Goal: Information Seeking & Learning: Learn about a topic

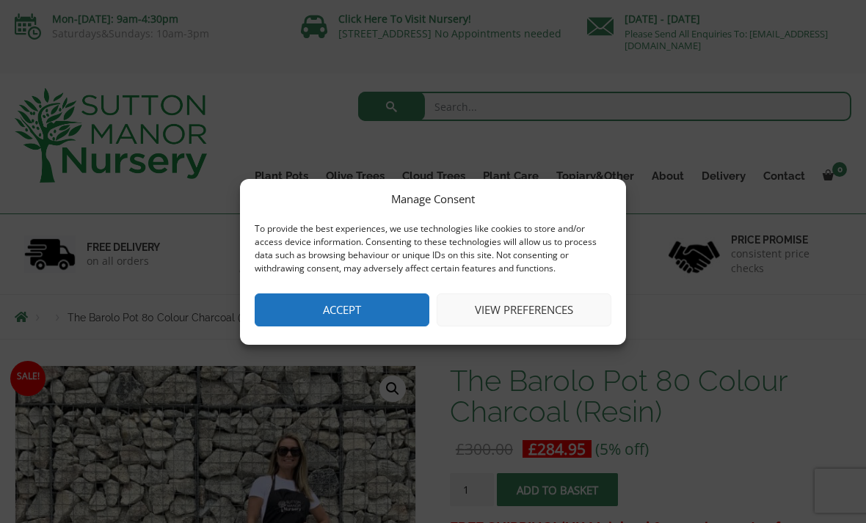
click at [316, 316] on button "Accept" at bounding box center [342, 310] width 175 height 33
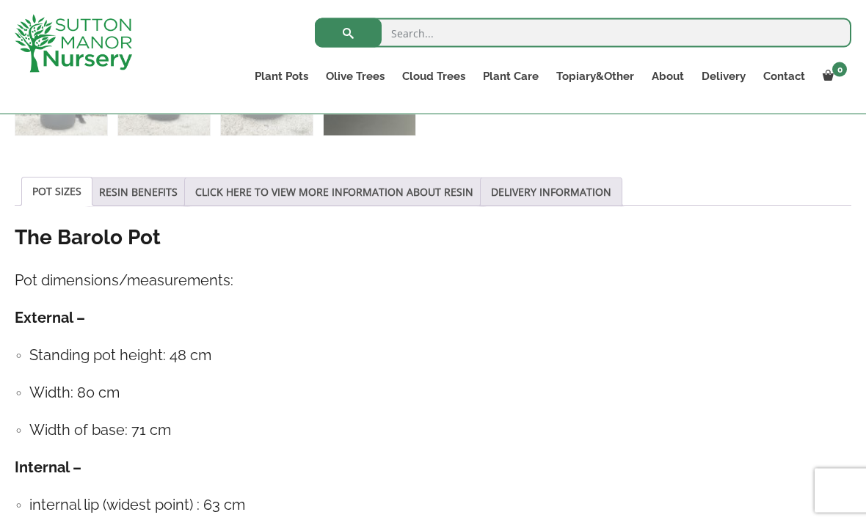
scroll to position [717, 0]
click at [263, 200] on link "CLICK HERE TO VIEW MORE INFORMATION ABOUT RESIN" at bounding box center [334, 192] width 278 height 28
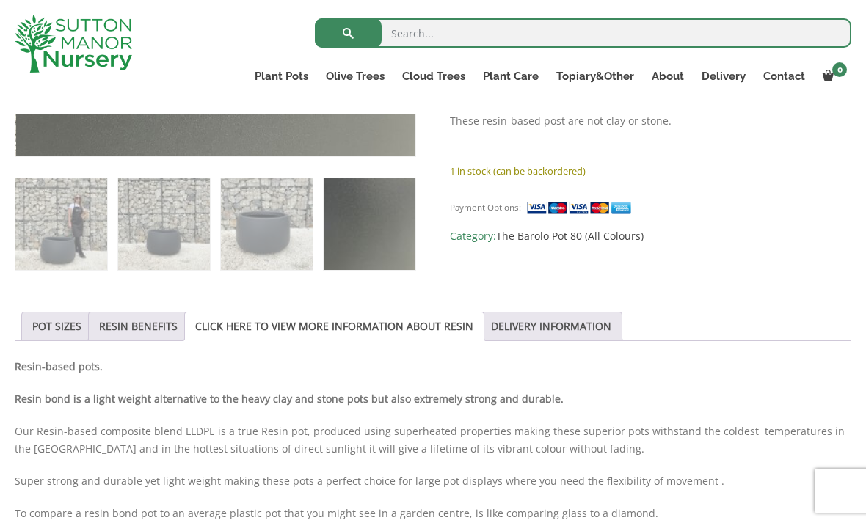
scroll to position [578, 0]
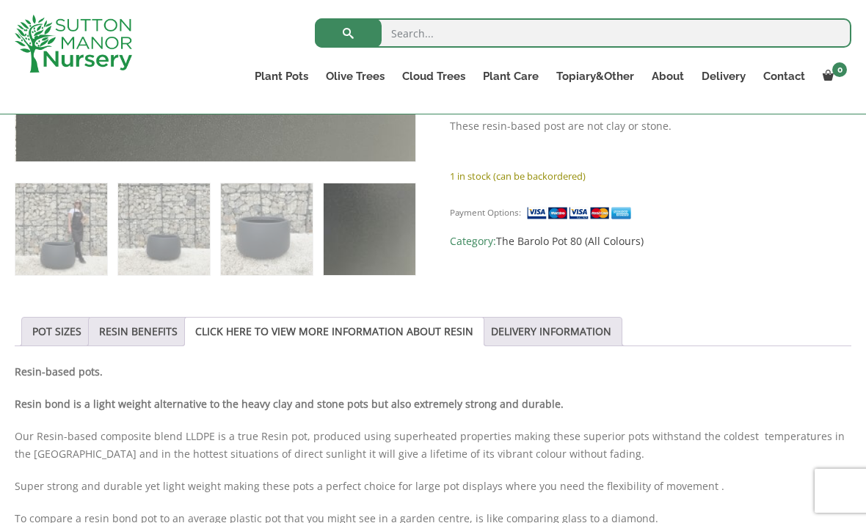
click at [54, 332] on link "POT SIZES" at bounding box center [56, 332] width 49 height 28
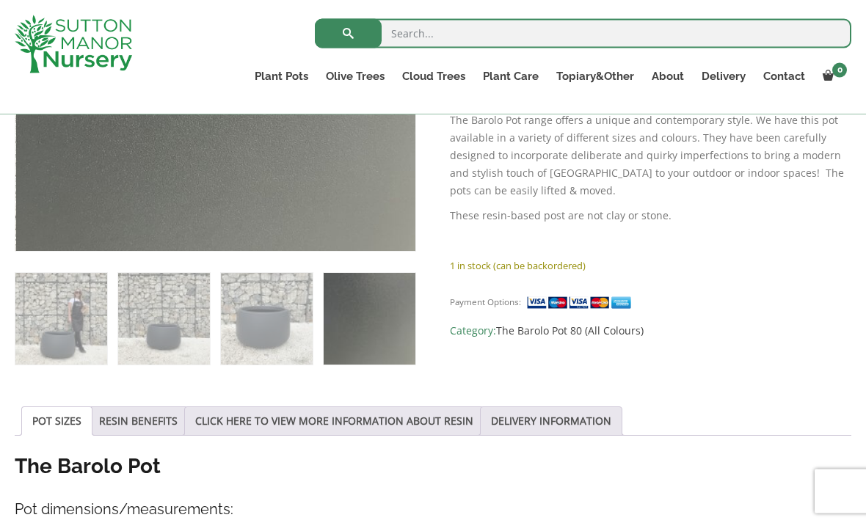
scroll to position [489, 0]
click at [0, 0] on link "Ligustrum Pom Poms" at bounding box center [0, 0] width 0 height 0
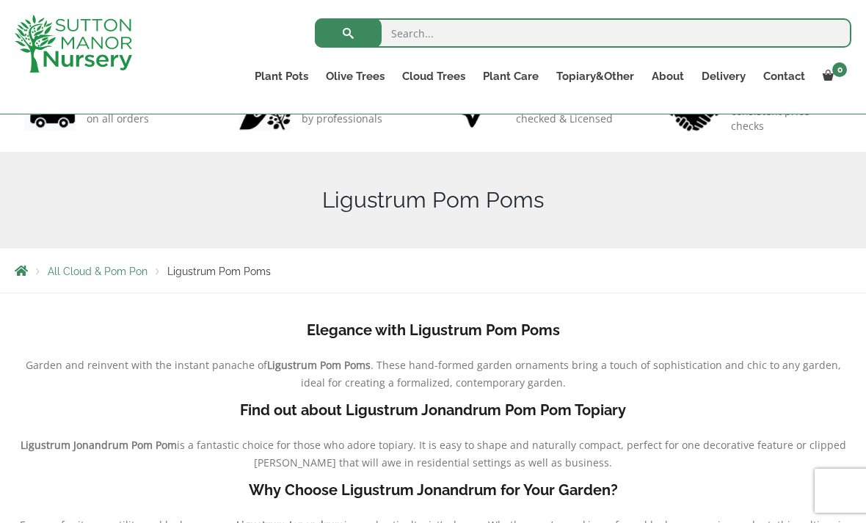
scroll to position [117, 0]
click at [0, 0] on link "Castlewellan" at bounding box center [0, 0] width 0 height 0
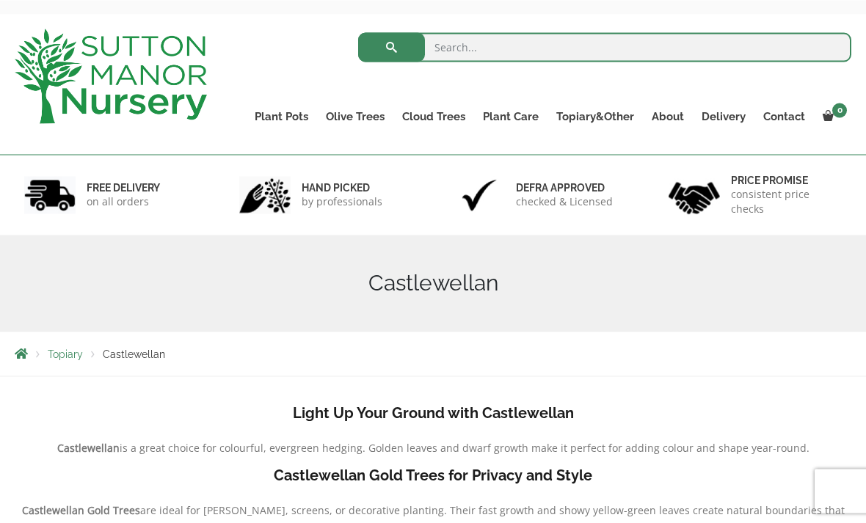
scroll to position [59, 0]
click at [0, 0] on link "Ilex Crenata Cloud Trees" at bounding box center [0, 0] width 0 height 0
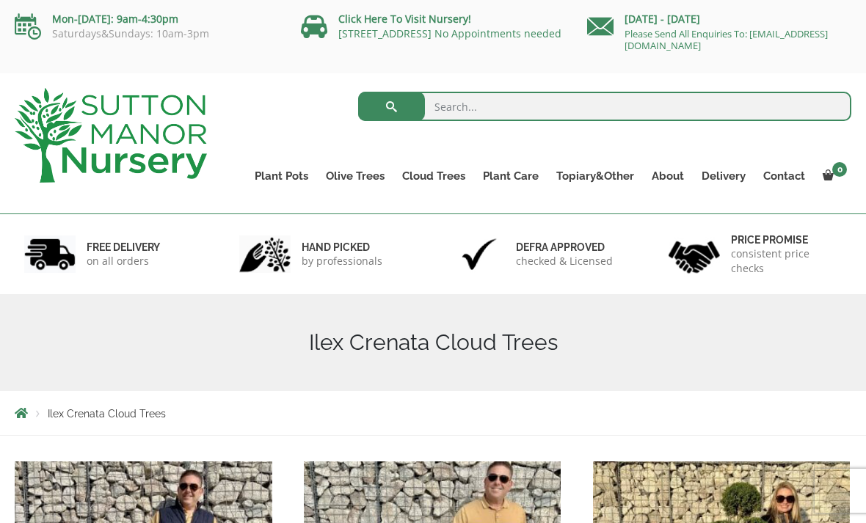
click at [0, 0] on link "Vietnamese Terracotta" at bounding box center [0, 0] width 0 height 0
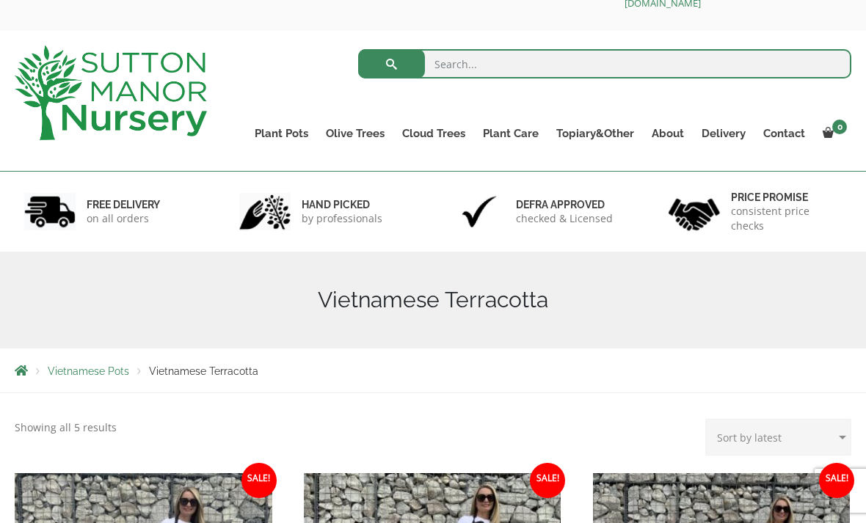
scroll to position [43, 0]
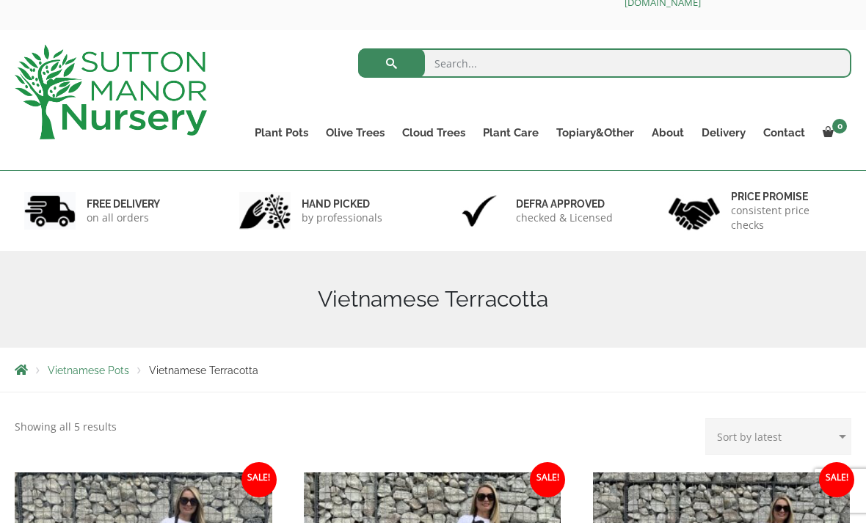
click at [417, 372] on nav "Vietnamese Pots Vietnamese Terracotta" at bounding box center [433, 370] width 837 height 12
click at [0, 0] on link "The Iron Stone Pots" at bounding box center [0, 0] width 0 height 0
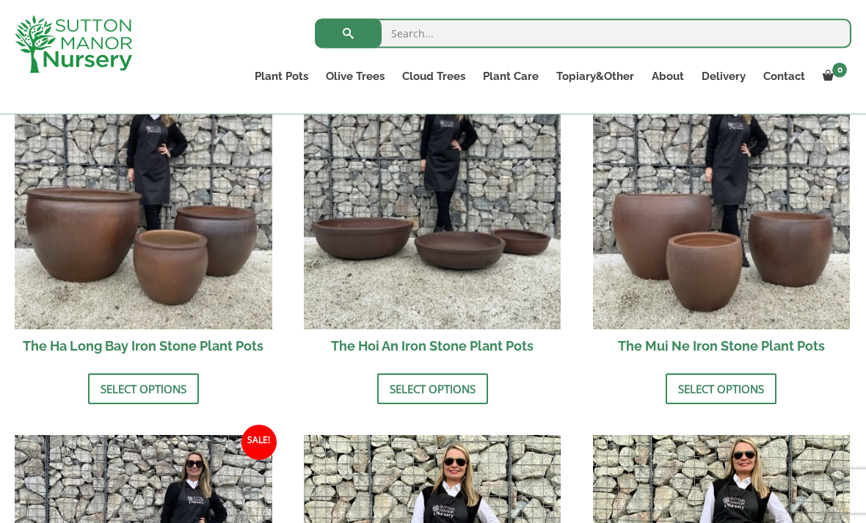
scroll to position [567, 0]
click at [337, 291] on img at bounding box center [433, 201] width 258 height 258
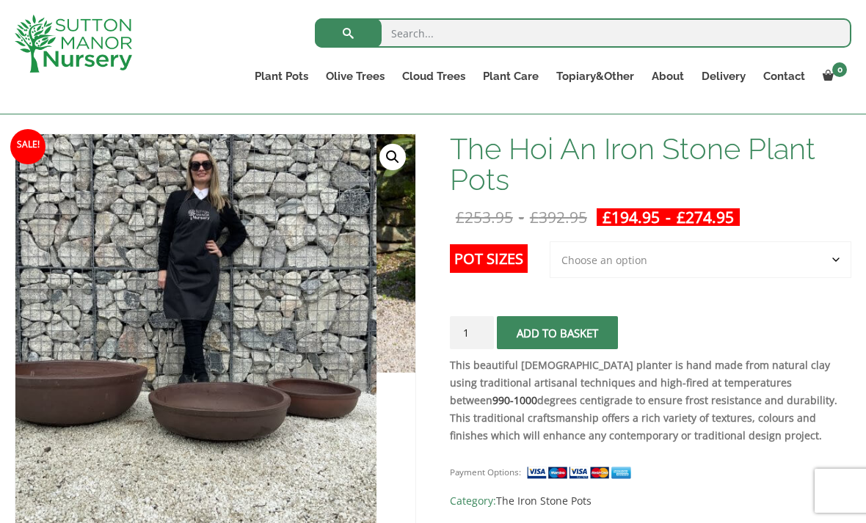
scroll to position [206, 0]
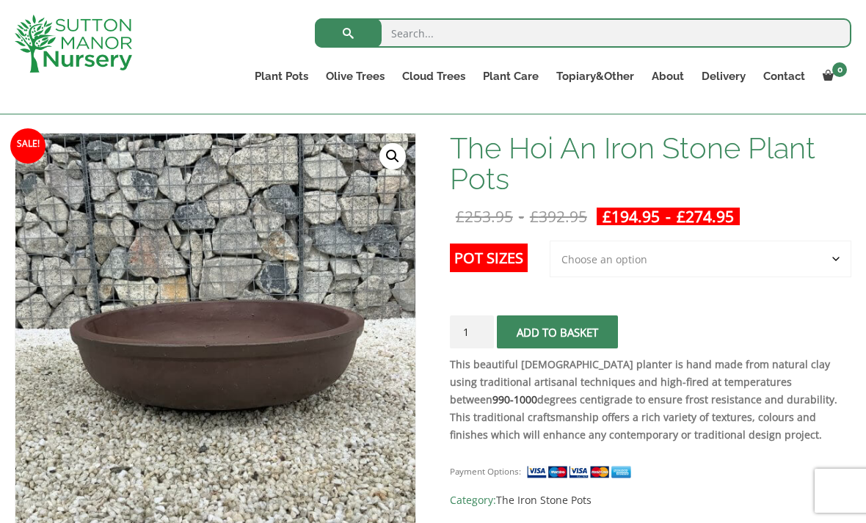
click at [147, 423] on img at bounding box center [382, 501] width 734 height 734
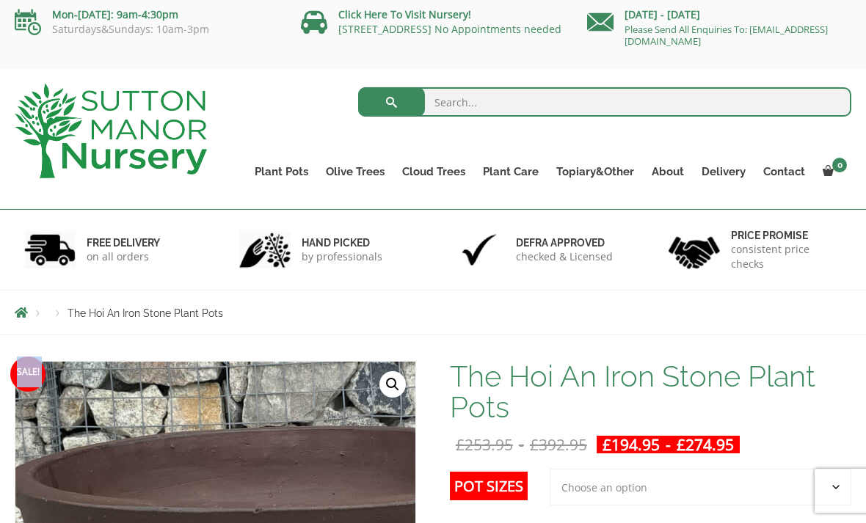
scroll to position [0, 0]
